Goal: Contribute content: Add original content to the website for others to see

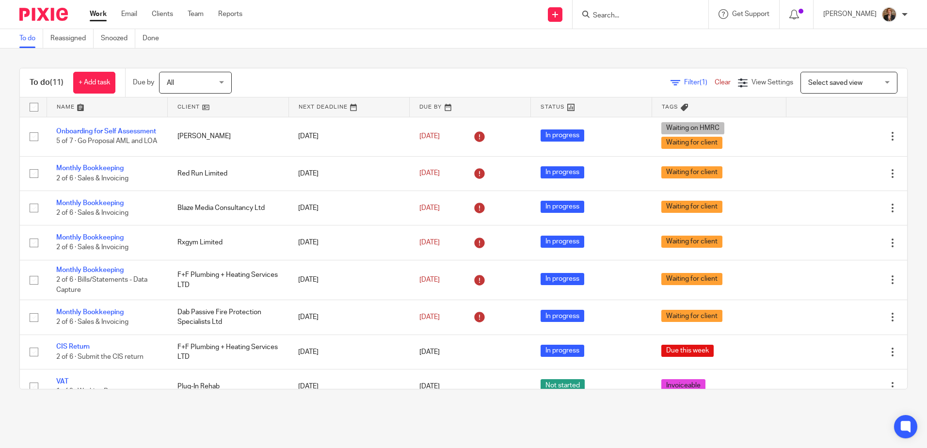
click at [684, 84] on span "Filter (1)" at bounding box center [699, 82] width 31 height 7
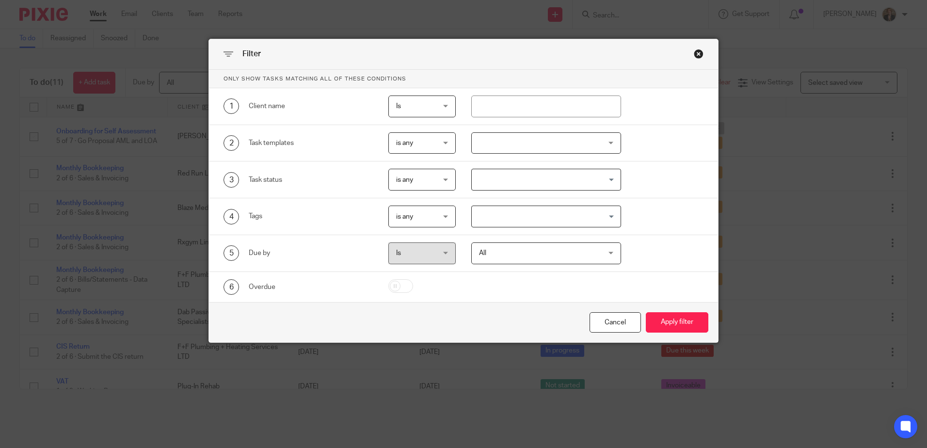
click at [696, 55] on div "Close this dialog window" at bounding box center [698, 54] width 10 height 10
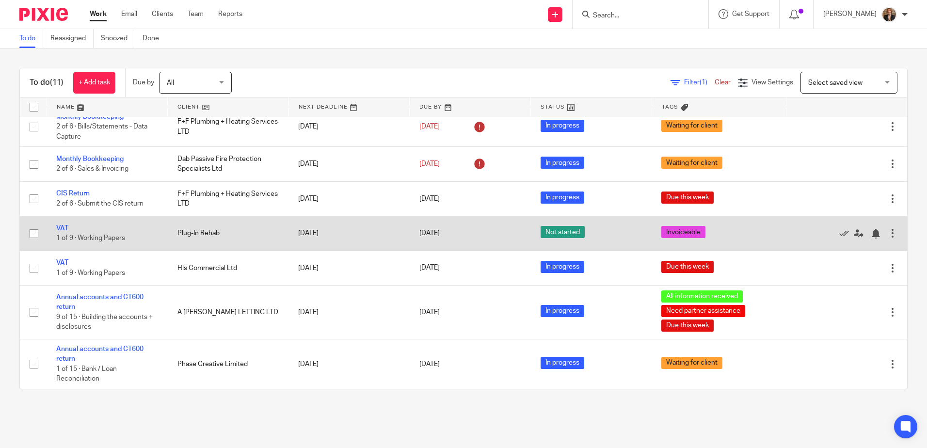
scroll to position [163, 0]
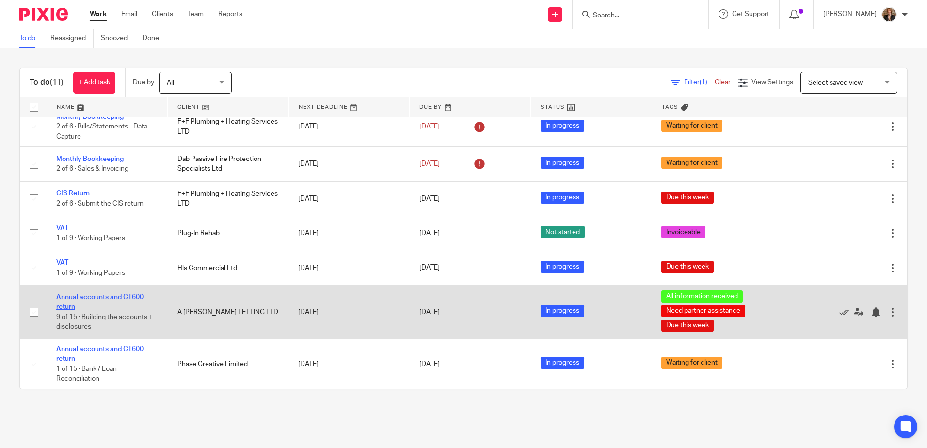
click at [63, 296] on link "Annual accounts and CT600 return" at bounding box center [99, 302] width 87 height 16
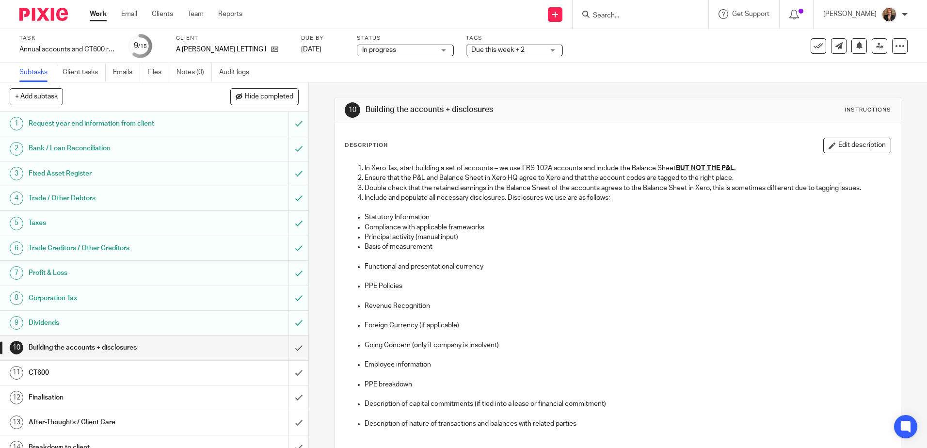
drag, startPoint x: 26, startPoint y: 18, endPoint x: 36, endPoint y: 14, distance: 10.9
click at [26, 18] on img at bounding box center [43, 14] width 48 height 13
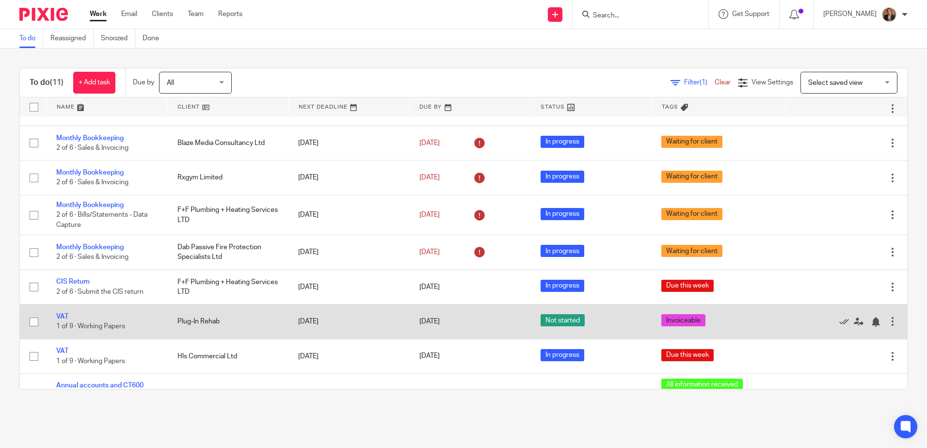
scroll to position [163, 0]
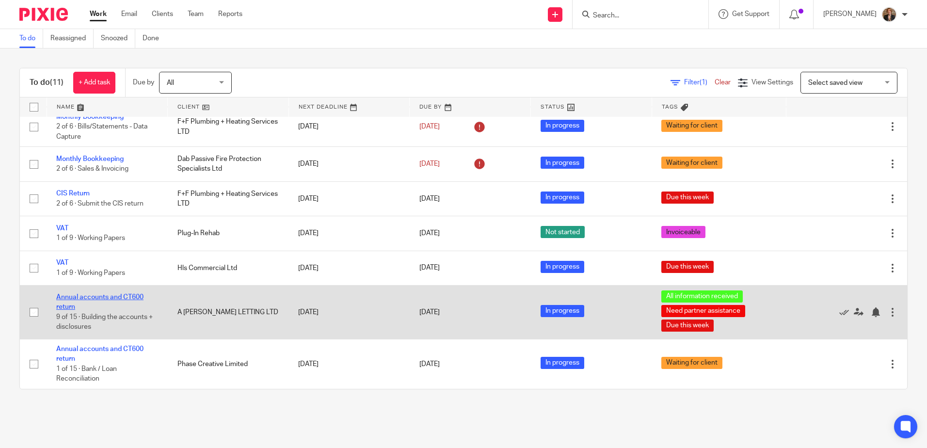
click at [105, 299] on link "Annual accounts and CT600 return" at bounding box center [99, 302] width 87 height 16
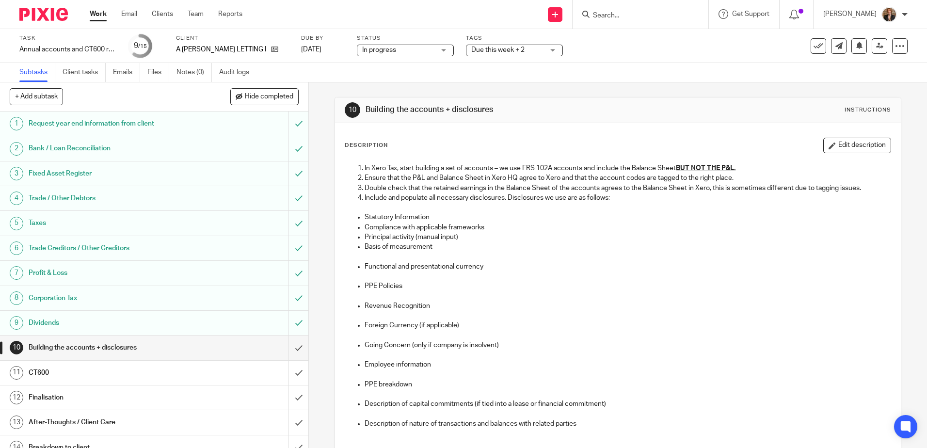
click at [49, 12] on img at bounding box center [43, 14] width 48 height 13
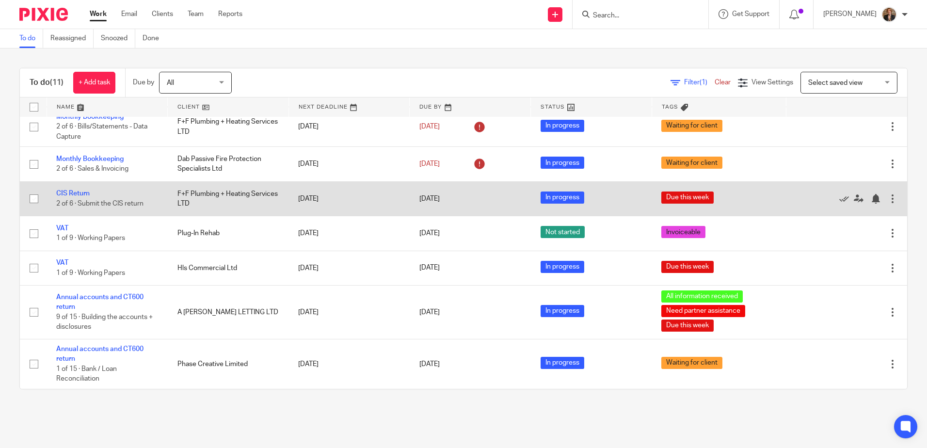
scroll to position [163, 0]
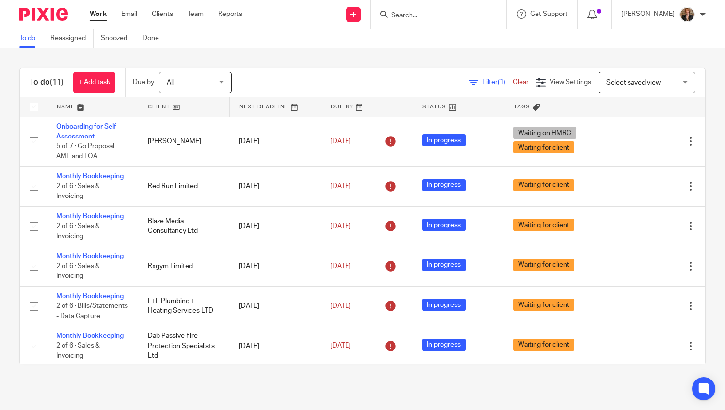
click at [462, 18] on input "Search" at bounding box center [433, 16] width 87 height 9
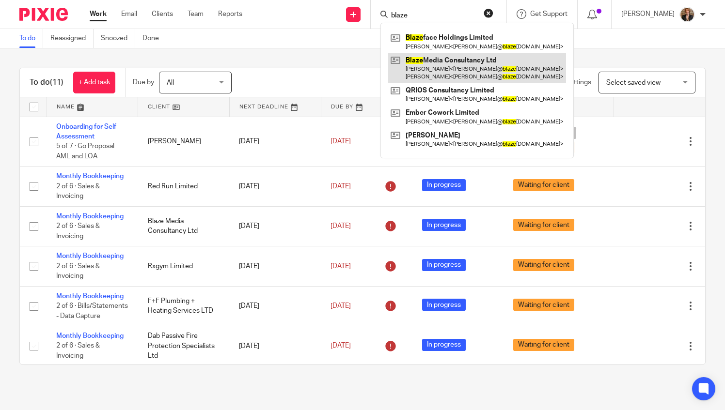
type input "blaze"
click at [494, 61] on link at bounding box center [477, 68] width 178 height 30
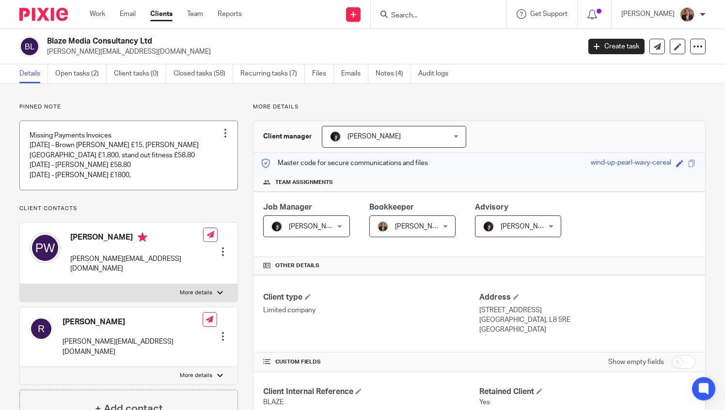
click at [192, 171] on link at bounding box center [129, 155] width 218 height 69
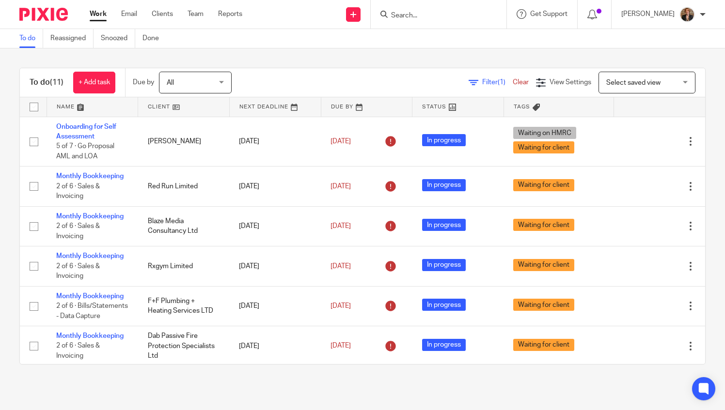
click at [464, 22] on div at bounding box center [439, 14] width 136 height 29
click at [440, 15] on input "Search" at bounding box center [433, 16] width 87 height 9
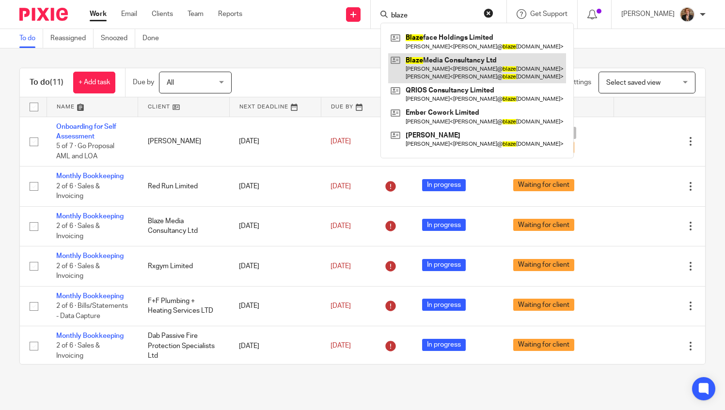
type input "blaze"
click at [462, 63] on link at bounding box center [477, 68] width 178 height 30
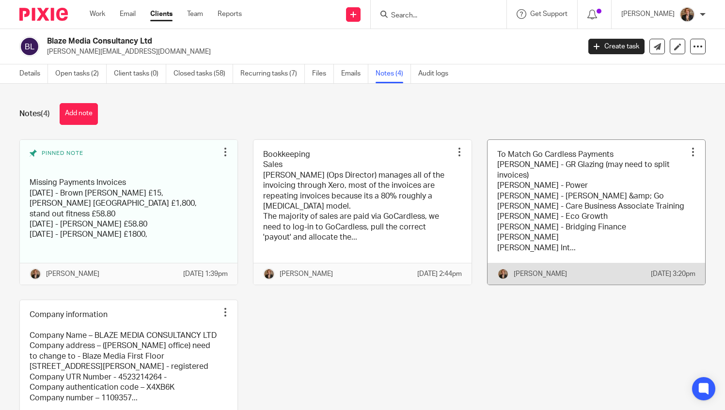
click at [590, 220] on link at bounding box center [597, 212] width 218 height 145
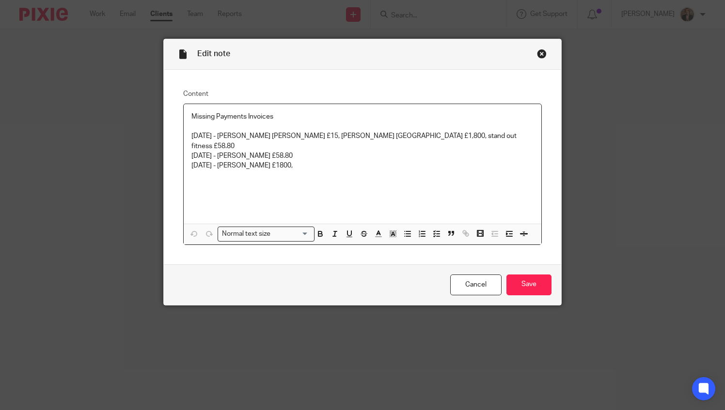
click at [223, 126] on p at bounding box center [362, 127] width 343 height 10
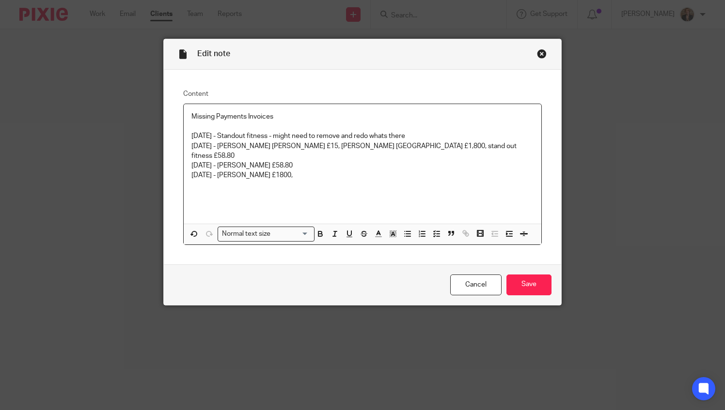
click at [393, 217] on div "Missing Payments Invoices 09/07/2025 - Standout fitness - might need to remove …" at bounding box center [363, 164] width 358 height 120
click at [316, 170] on div "Missing Payments Invoices 09/07/2025 - Standout fitness - might need to remove …" at bounding box center [363, 164] width 358 height 120
click at [316, 181] on p at bounding box center [362, 186] width 343 height 10
click at [330, 171] on p "04/08/2025 - Jessica Wignall £1800," at bounding box center [362, 176] width 343 height 10
click at [320, 181] on p "13/08/2025 - Dura £58.80," at bounding box center [362, 186] width 343 height 10
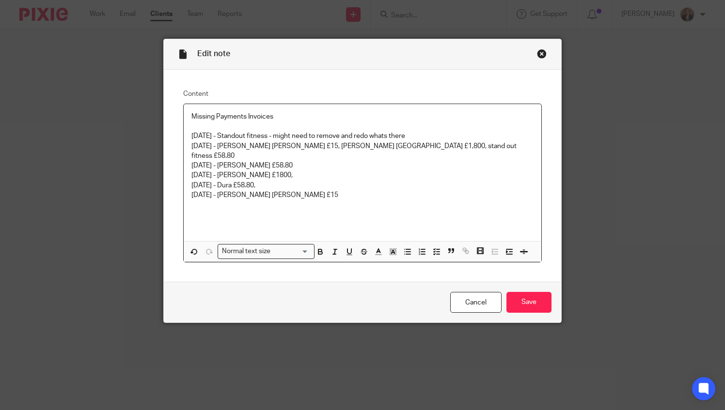
click at [495, 282] on div "Cancel Save" at bounding box center [363, 302] width 398 height 41
click at [517, 292] on input "Save" at bounding box center [528, 302] width 45 height 21
